Goal: Task Accomplishment & Management: Manage account settings

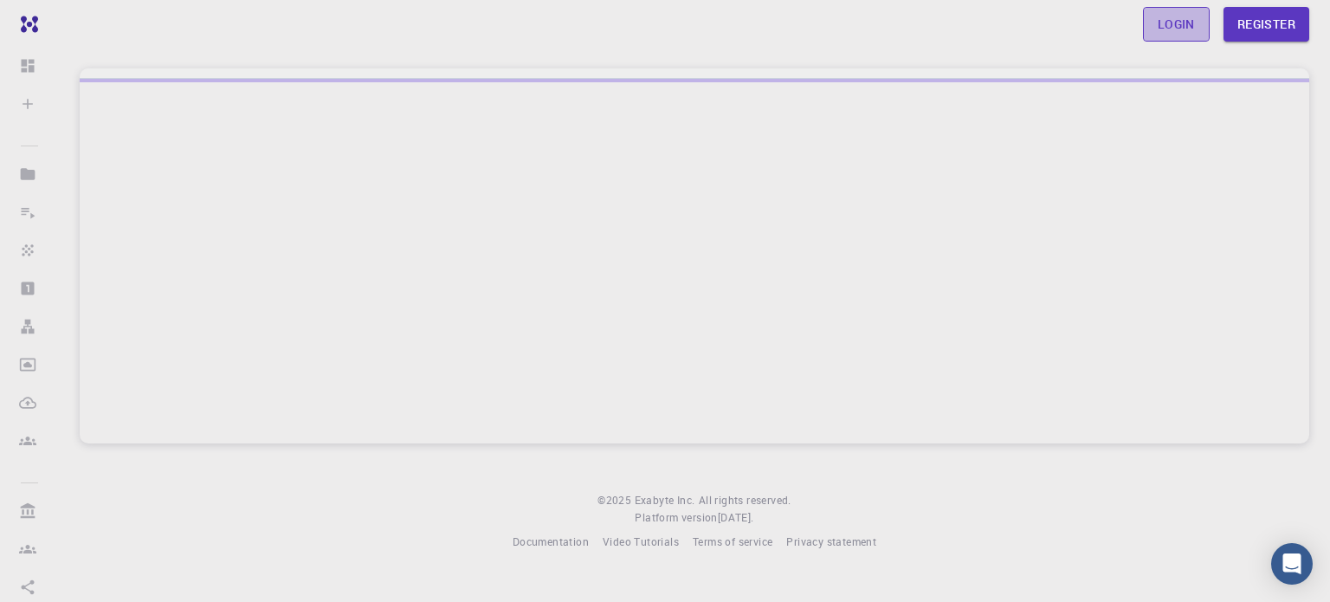
click at [1175, 23] on link "Login" at bounding box center [1176, 24] width 67 height 35
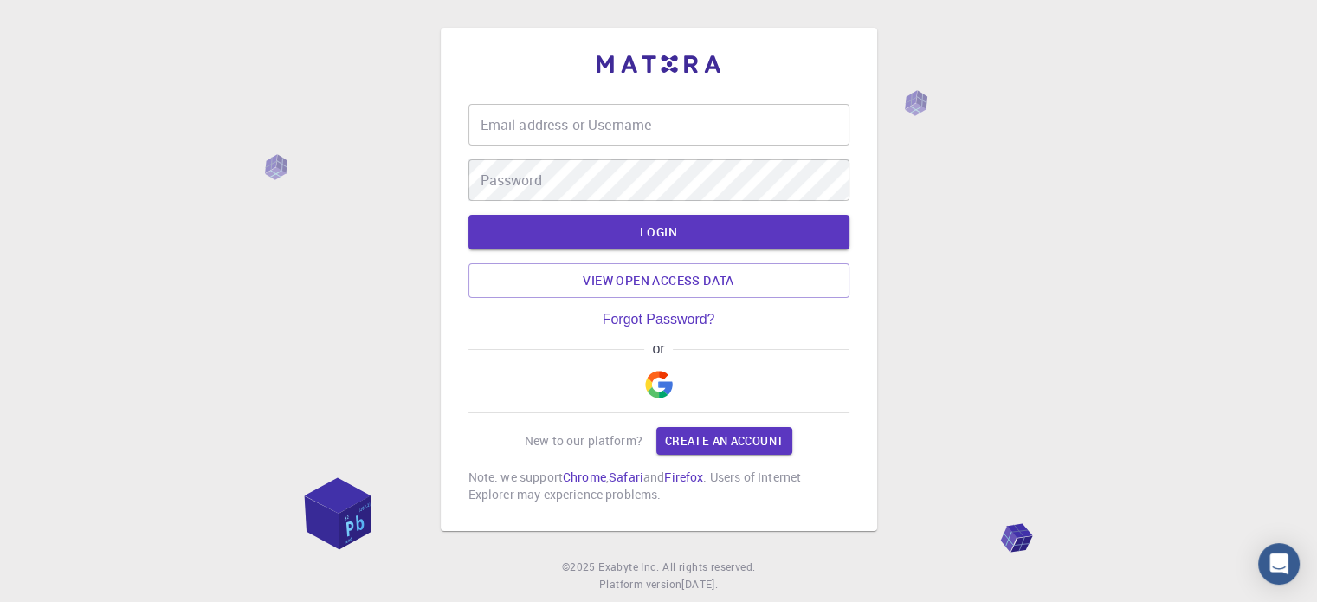
type input "vreme4ko"
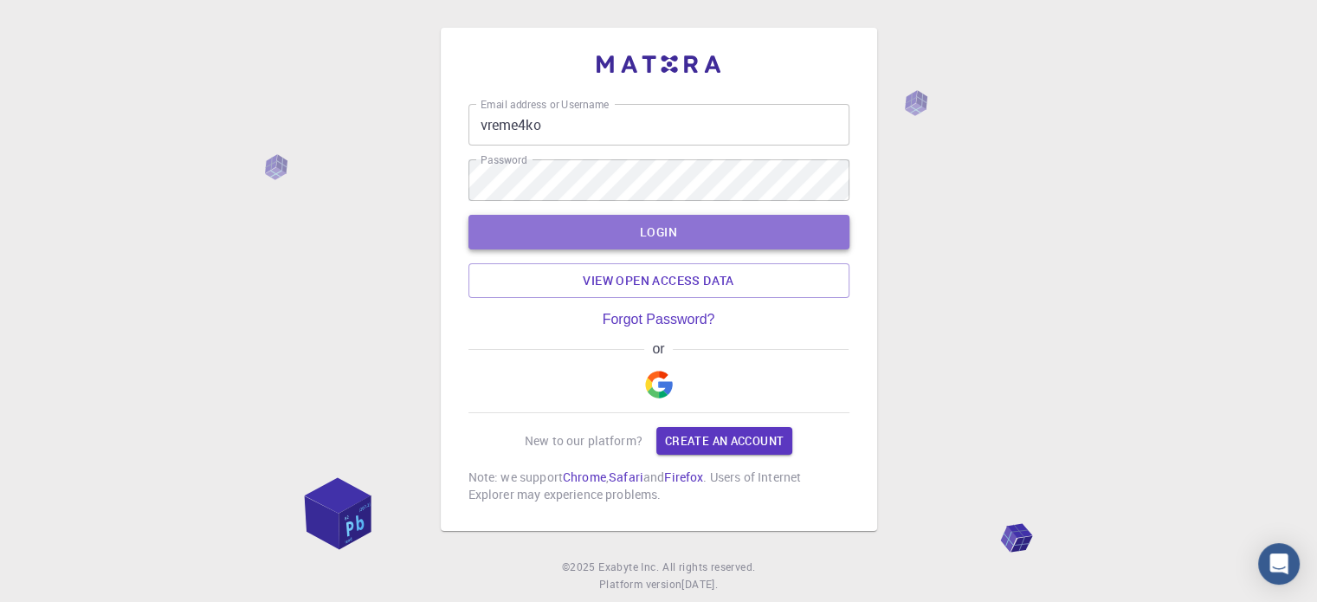
click at [647, 232] on button "LOGIN" at bounding box center [658, 232] width 381 height 35
